Goal: Book appointment/travel/reservation

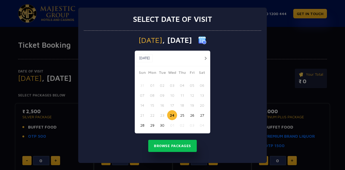
click at [204, 60] on button "button" at bounding box center [205, 58] width 7 height 7
click at [190, 124] on button "31" at bounding box center [192, 125] width 10 height 10
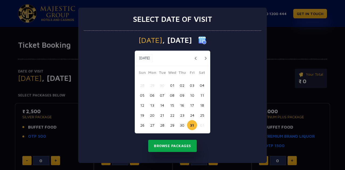
click at [174, 149] on button "Browse Packages" at bounding box center [172, 146] width 49 height 12
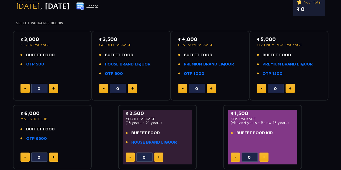
scroll to position [81, 0]
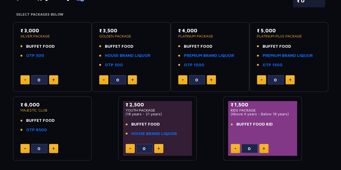
click at [35, 34] on p "SILVER PACKAGE" at bounding box center [53, 36] width 64 height 4
click at [53, 82] on button at bounding box center [53, 79] width 9 height 9
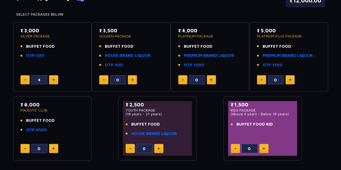
click at [53, 82] on button at bounding box center [53, 79] width 9 height 9
type input "8"
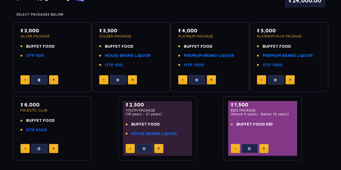
click at [74, 73] on div "₹ 3,000 SILVER PACKAGE BUFFET FOOD OTP 500 8" at bounding box center [52, 57] width 69 height 60
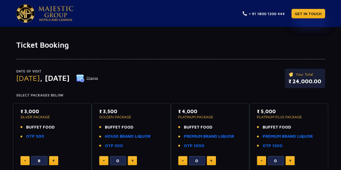
scroll to position [27, 0]
